Goal: Entertainment & Leisure: Browse casually

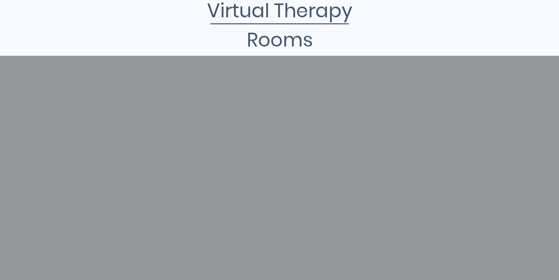
scroll to position [111, 0]
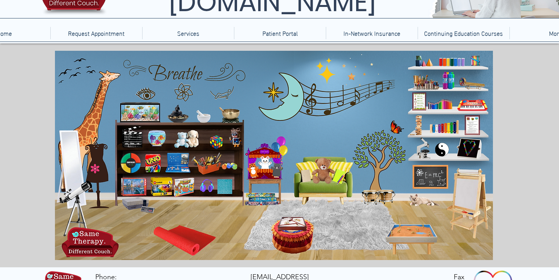
scroll to position [68, 0]
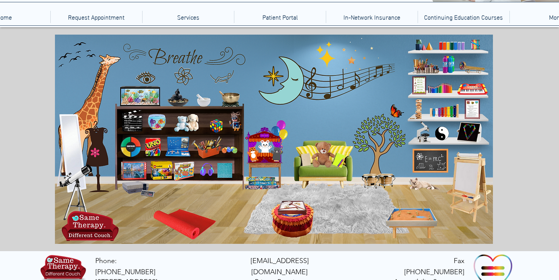
click at [149, 147] on icon "An image of the game Uno that when clicked brings you to an online version of t…" at bounding box center [152, 147] width 17 height 20
click at [322, 155] on icon "main content" at bounding box center [321, 154] width 22 height 22
click at [185, 171] on icon "main content" at bounding box center [184, 170] width 21 height 19
click at [90, 109] on icon "main content" at bounding box center [99, 91] width 28 height 65
click at [424, 154] on icon "An image of a chalkboard with E=MC squared on it that when clicked brings you t…" at bounding box center [430, 160] width 33 height 22
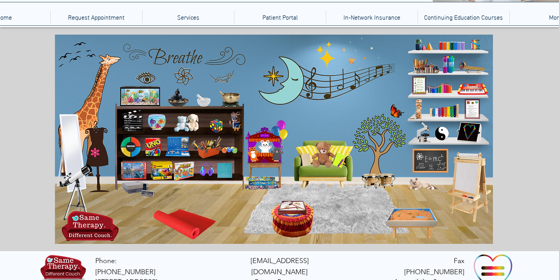
click at [446, 45] on icon "main content" at bounding box center [449, 43] width 28 height 11
click at [188, 229] on icon "An image of a yoga matt that when clicked brings you to videos of kids' yoga." at bounding box center [186, 222] width 51 height 29
click at [414, 216] on icon "An image of a sand tray that when clicked brings you to an online version of a …" at bounding box center [411, 223] width 51 height 28
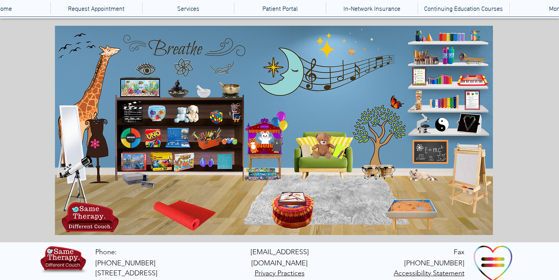
scroll to position [83, 0]
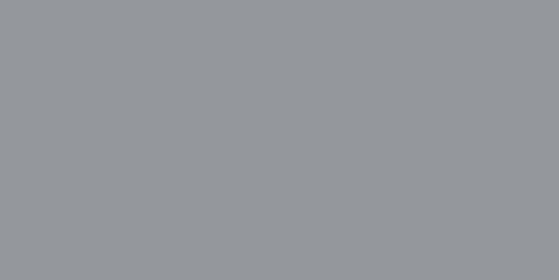
scroll to position [212, 0]
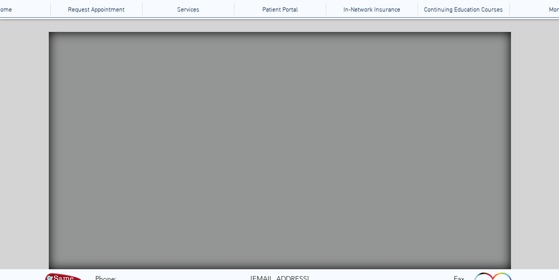
scroll to position [79, 0]
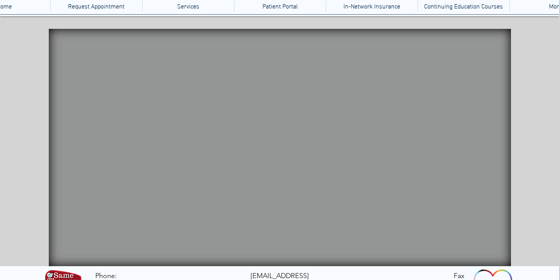
click at [423, 201] on video "Your Video Title Video Player" at bounding box center [280, 147] width 462 height 237
click at [462, 208] on video "Your Video Title Video Player" at bounding box center [280, 147] width 462 height 237
click at [260, 107] on video "Your Video Title Video Player" at bounding box center [280, 147] width 462 height 237
click at [121, 143] on icon "An image of a fish tank that when clicked brings you to a video of a fish tank." at bounding box center [115, 139] width 60 height 25
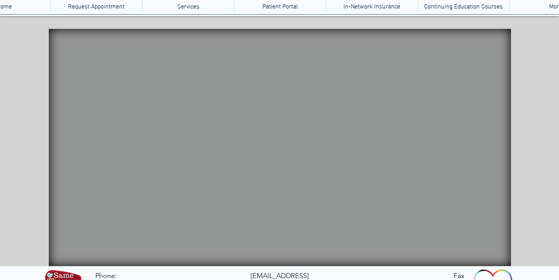
click at [424, 158] on icon "An image of a hashtag sign that when clicked brings you to a Jackson Pollock ga…" at bounding box center [435, 160] width 23 height 23
click at [80, 180] on icon "An image of a rain stick that when clicked does nothing" at bounding box center [81, 168] width 25 height 62
click at [102, 84] on icon "main content" at bounding box center [90, 81] width 70 height 68
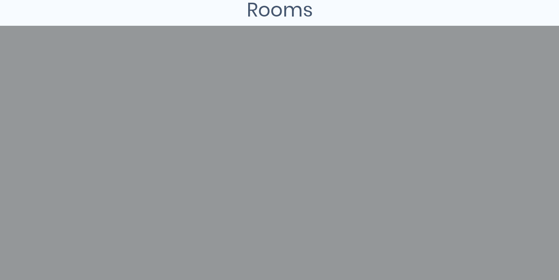
scroll to position [150, 0]
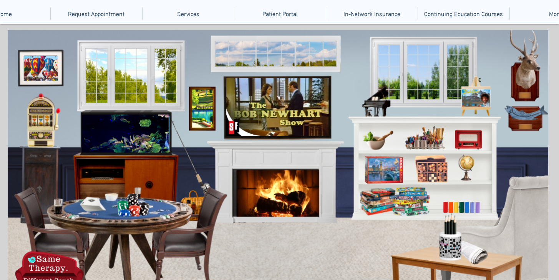
scroll to position [72, 0]
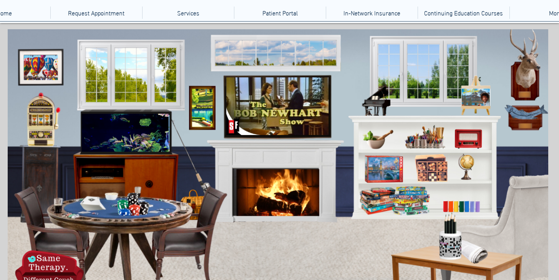
click at [137, 212] on icon "An image of poker chips on a card table that when clicked brings you to poker g…" at bounding box center [133, 205] width 29 height 29
click at [442, 243] on icon "An image of pencils in a cup with crossword puzzle on it, when clicked brings y…" at bounding box center [457, 238] width 42 height 42
click at [41, 122] on icon "An image of a slot machine, when clicked brings you to a website with casino an…" at bounding box center [39, 119] width 35 height 49
click at [523, 115] on icon "an image of a fish mounted as a trophy that when clicked brings you to a fishin…" at bounding box center [525, 117] width 37 height 25
click at [139, 214] on icon "An image of poker chips on a card table that when clicked brings you to poker g…" at bounding box center [133, 205] width 29 height 29
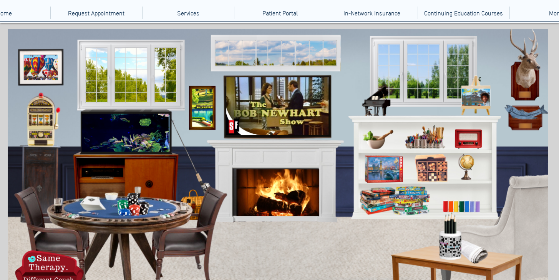
click at [294, 206] on icon "An image of a fireplace when clicked brings you to a video of a fireplace." at bounding box center [274, 191] width 83 height 46
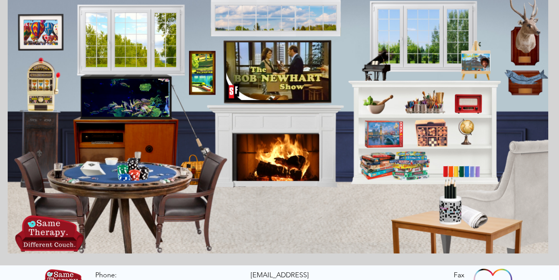
scroll to position [136, 0]
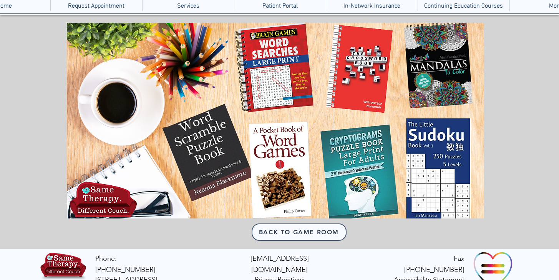
scroll to position [91, 0]
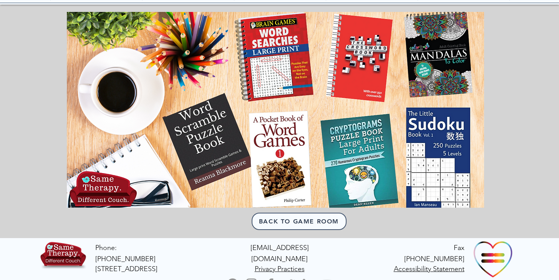
click at [348, 177] on icon "An image of a Cryptogram book that when clicked brings you to a website of cryp…" at bounding box center [354, 158] width 74 height 90
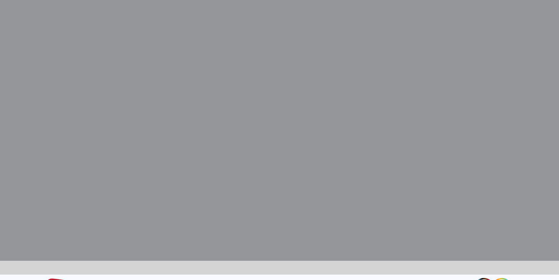
scroll to position [271, 0]
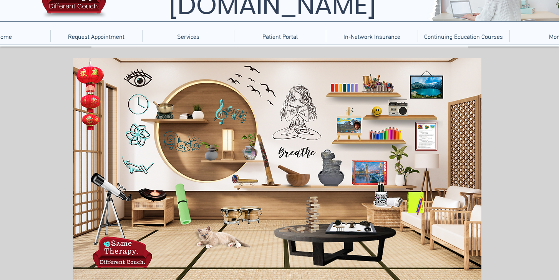
scroll to position [55, 0]
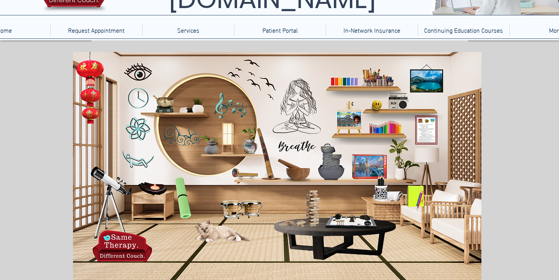
click at [339, 221] on icon "main content" at bounding box center [346, 218] width 40 height 15
click at [184, 209] on icon "main content" at bounding box center [179, 196] width 23 height 44
click at [213, 232] on icon "An image of a cat, nothing happens when clicked." at bounding box center [219, 228] width 58 height 22
click at [379, 166] on icon "An image of a jigsaw puzzle box, when clicked brings you to a jigsaw puzzle gam…" at bounding box center [370, 164] width 35 height 24
click at [140, 125] on icon "main content" at bounding box center [136, 128] width 21 height 21
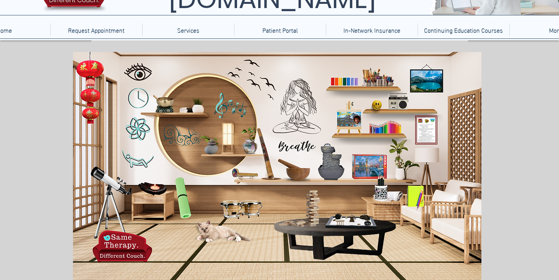
click at [390, 129] on icon "main content" at bounding box center [385, 124] width 35 height 13
click at [330, 166] on icon "main content" at bounding box center [334, 160] width 30 height 35
click at [431, 138] on icon "main content" at bounding box center [425, 127] width 21 height 28
click at [86, 108] on icon "main content" at bounding box center [87, 94] width 28 height 73
